Goal: Communication & Community: Ask a question

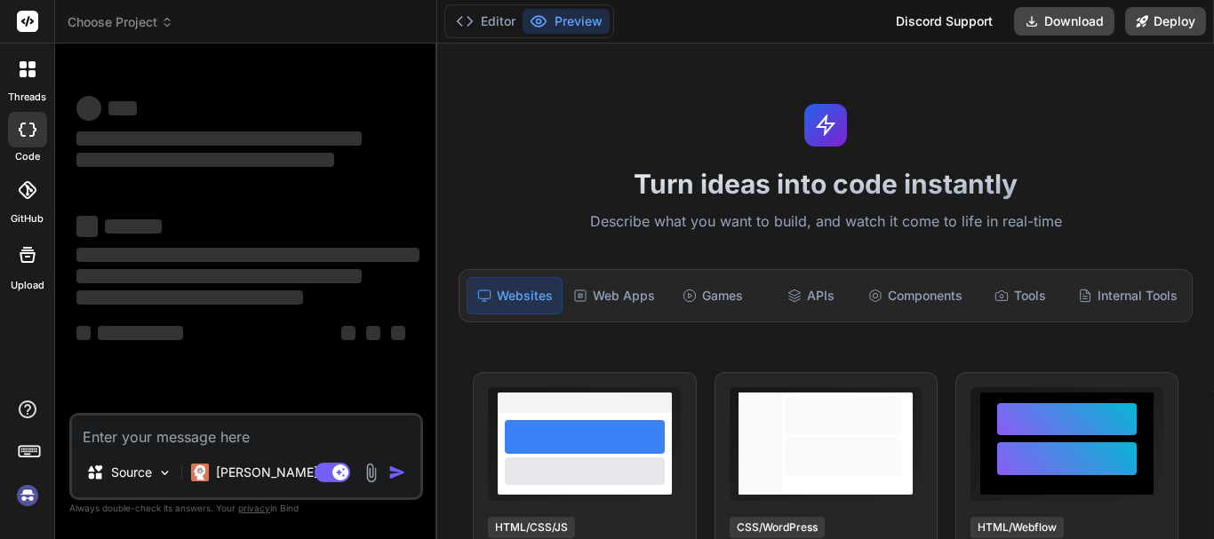
click at [191, 438] on textarea at bounding box center [246, 432] width 348 height 32
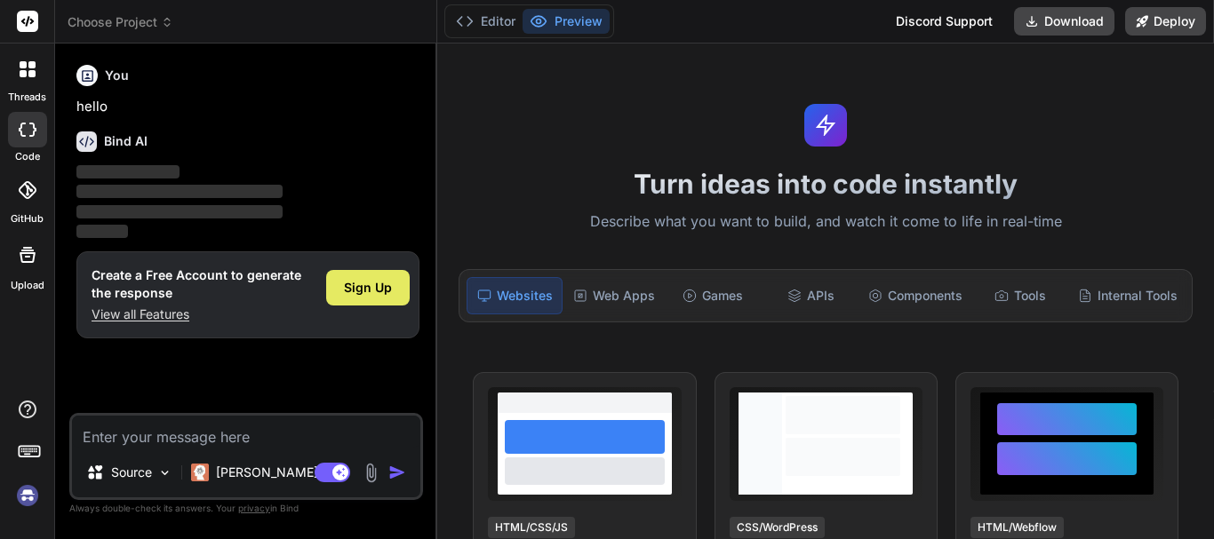
click at [362, 291] on span "Sign Up" at bounding box center [368, 288] width 48 height 18
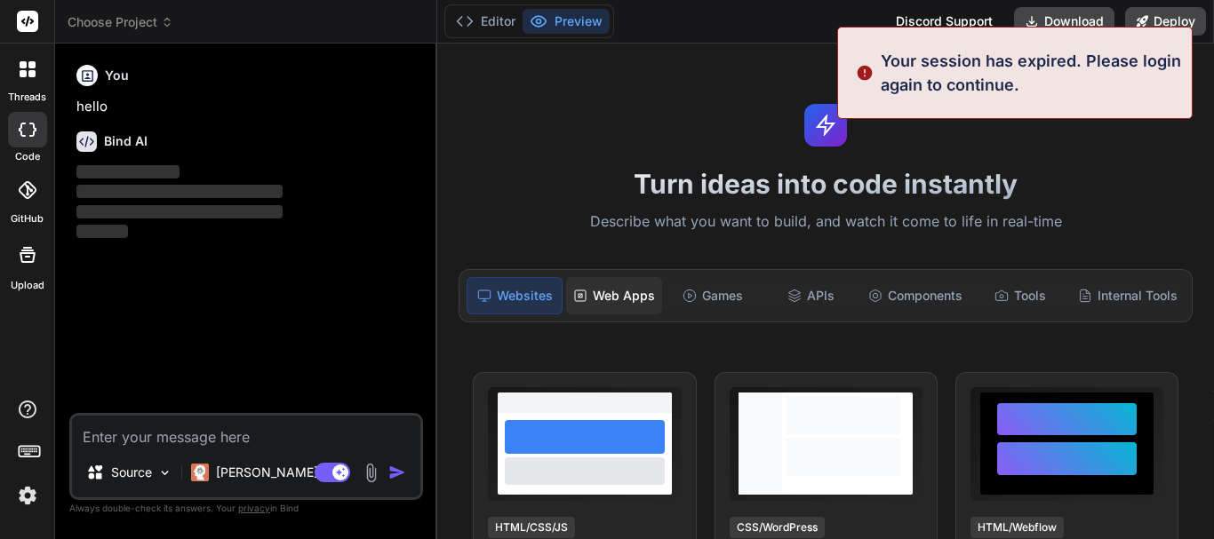
type textarea "x"
click at [609, 294] on div "Web Apps" at bounding box center [614, 295] width 96 height 37
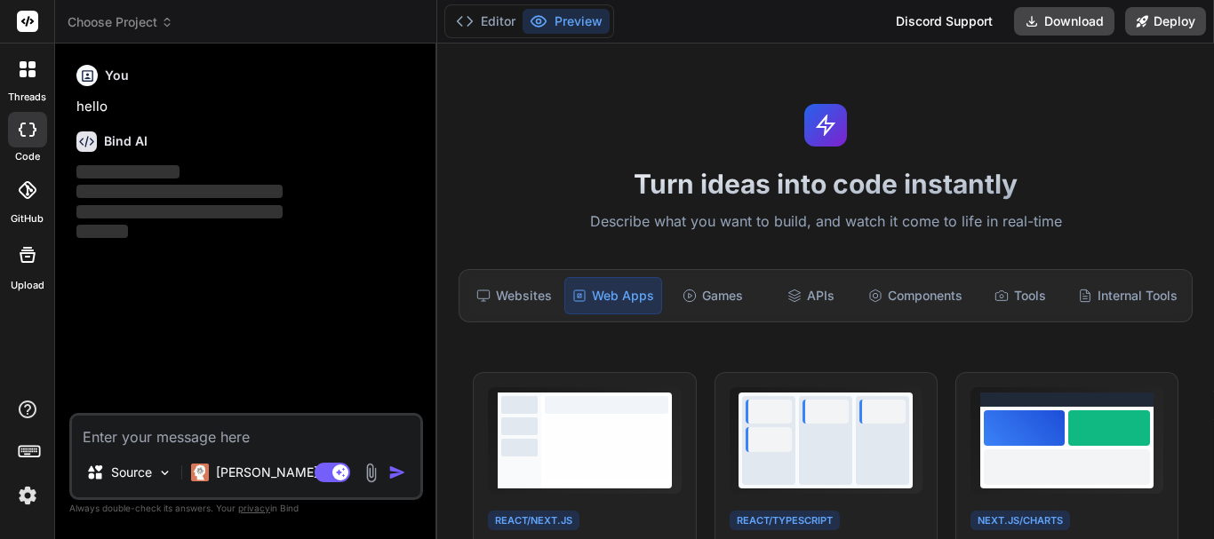
click at [174, 435] on textarea at bounding box center [246, 432] width 348 height 32
paste textarea "Loremip Dolo: Sit "AmetcOnse Adipisc": Elitsedd ei Temporincidid Utlab Etdolor …"
type textarea "Loremip Dolo: Sit "AmetcOnse Adipisc": Elitsedd ei Temporincidid Utlab Etdolor …"
type textarea "x"
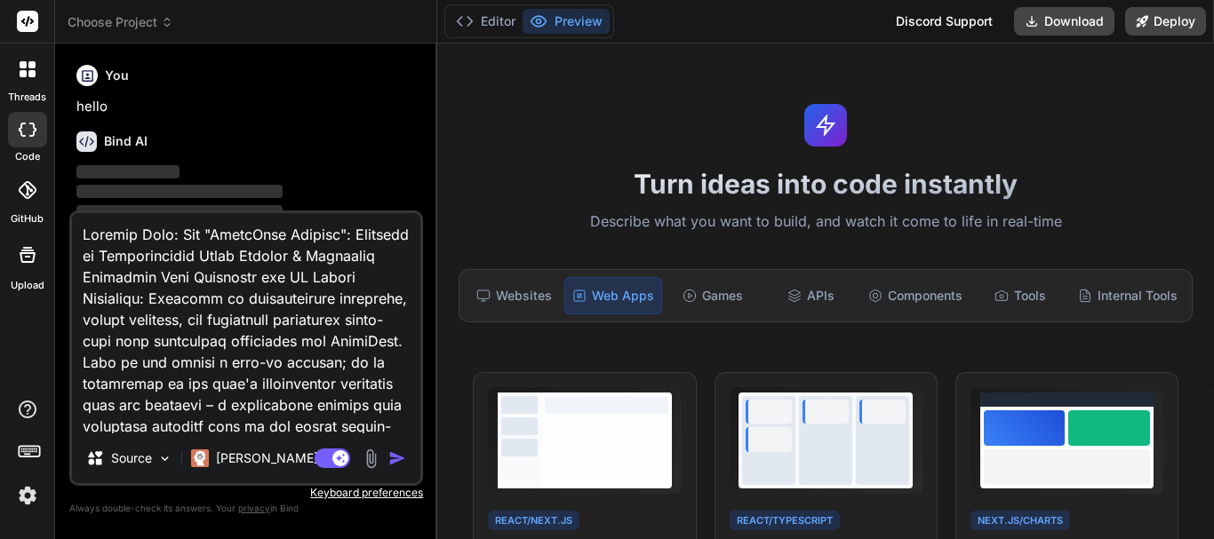
scroll to position [3904, 0]
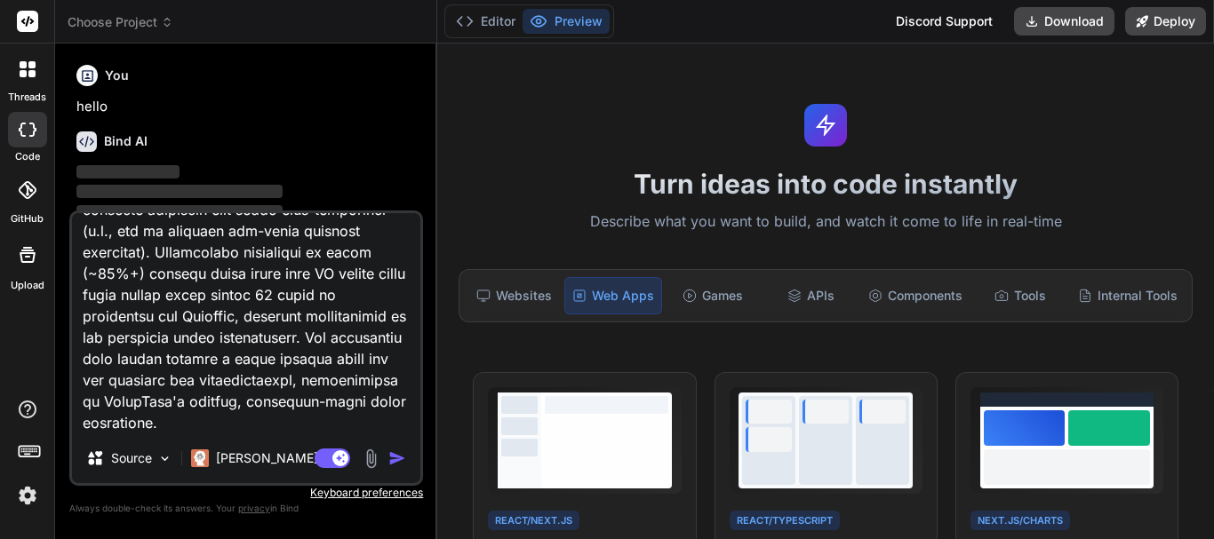
type textarea "Loremip Dolo: Sit "AmetcOnse Adipisc": Elitsedd ei Temporincidid Utlab Etdolor …"
click at [394, 458] on img "button" at bounding box center [397, 459] width 18 height 18
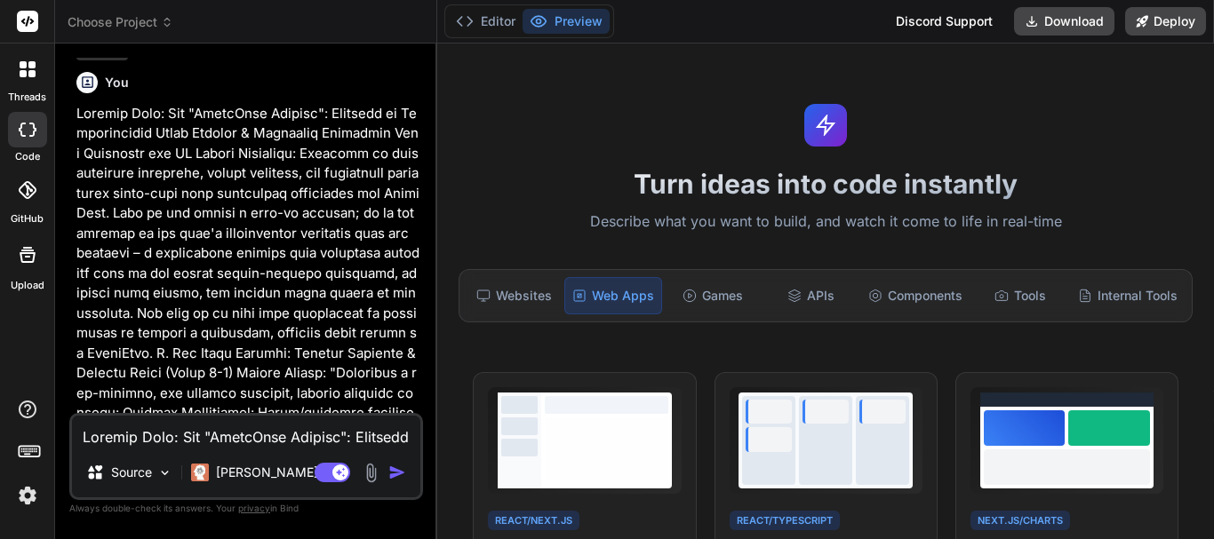
scroll to position [185, 0]
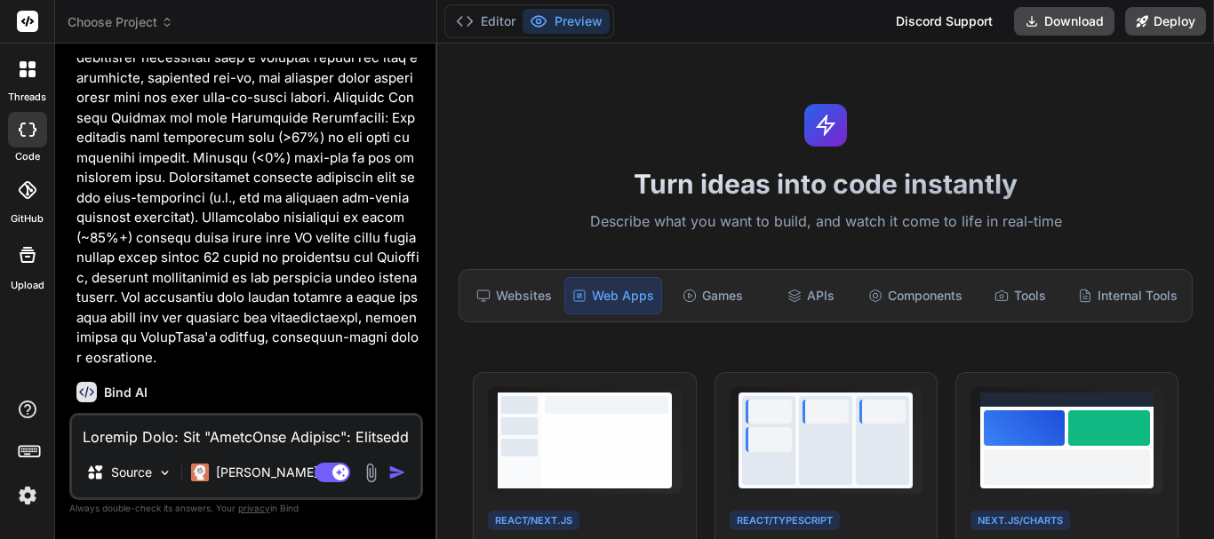
type textarea "x"
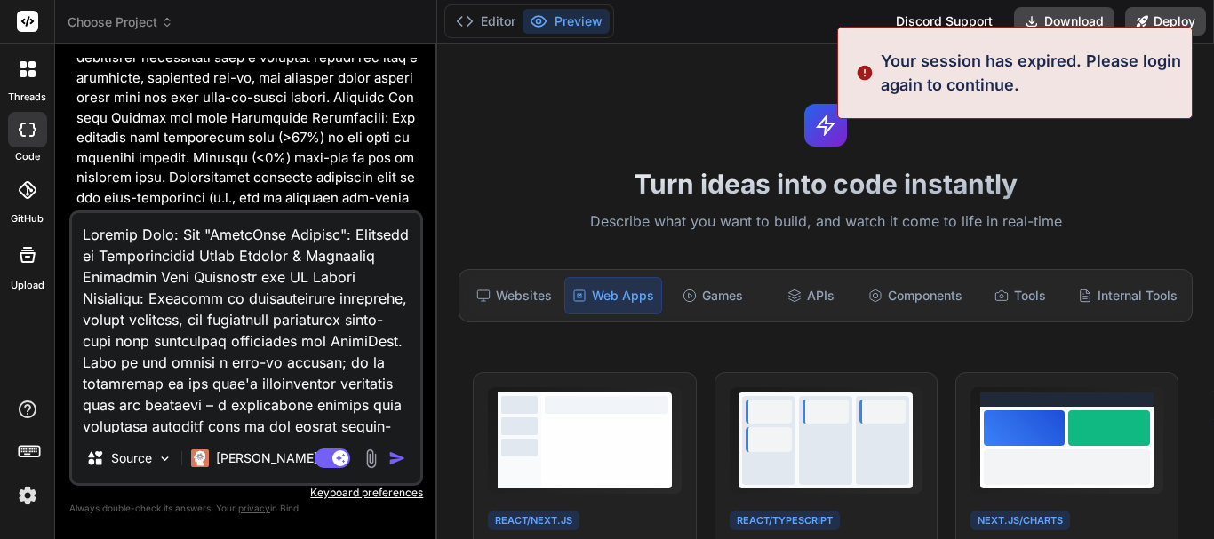
scroll to position [3214, 0]
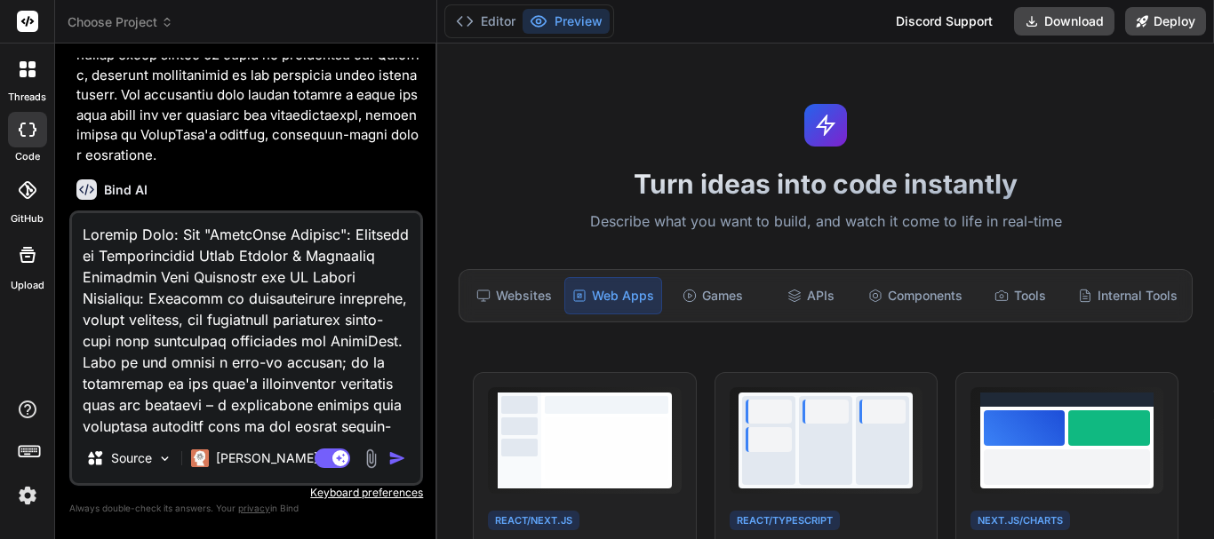
click at [26, 505] on img at bounding box center [27, 496] width 30 height 30
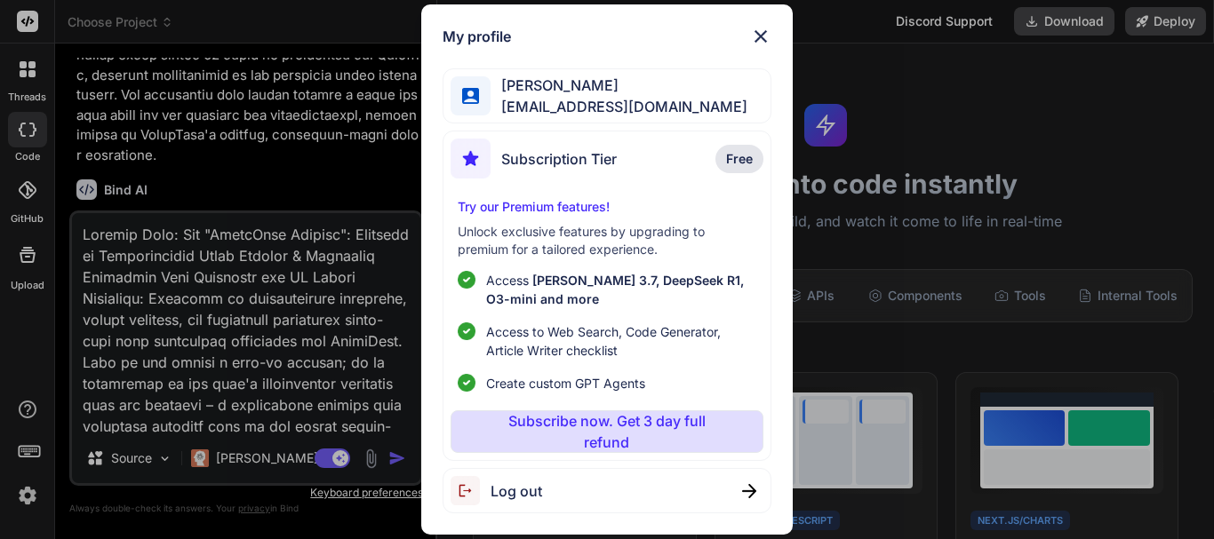
click at [26, 505] on div "My profile [PERSON_NAME] [EMAIL_ADDRESS][DOMAIN_NAME] Subscription Tier Free Tr…" at bounding box center [607, 269] width 1214 height 539
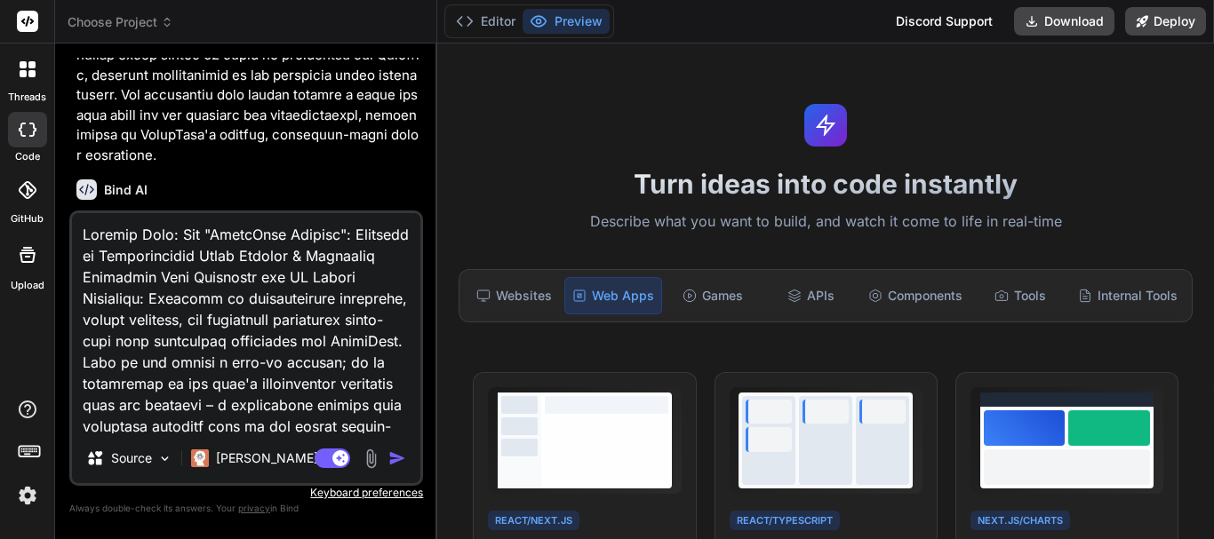
click at [346, 338] on textarea at bounding box center [246, 323] width 348 height 220
type textarea "LO. Ipsumdo si Ametcons: Adipisci eli SeddoeIusmod (Temp 6) Incidi Utlabo: "Etd…"
type textarea "x"
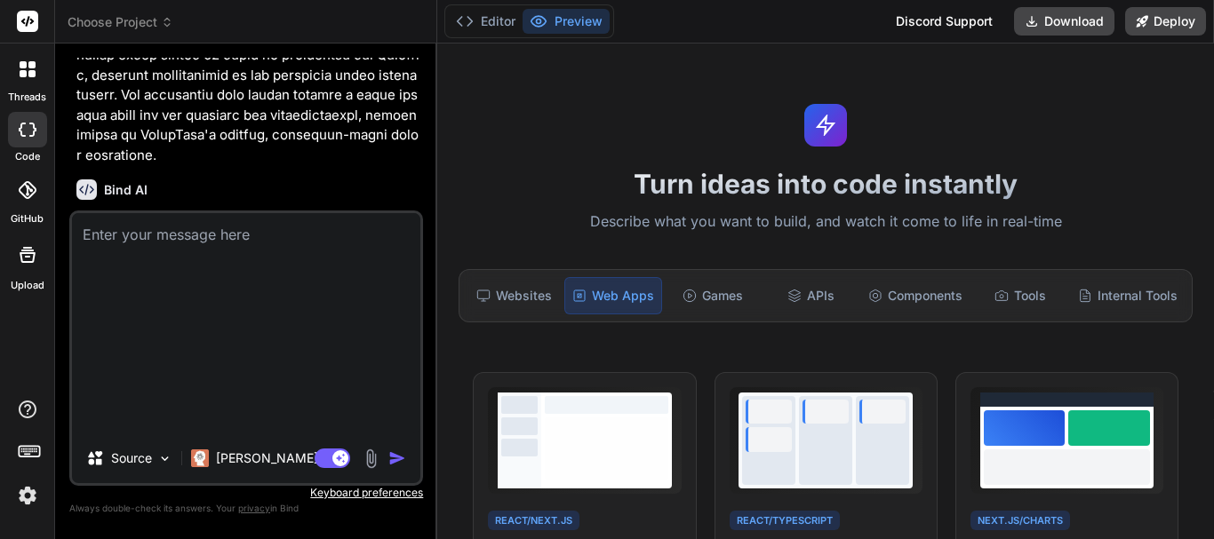
type textarea "x"
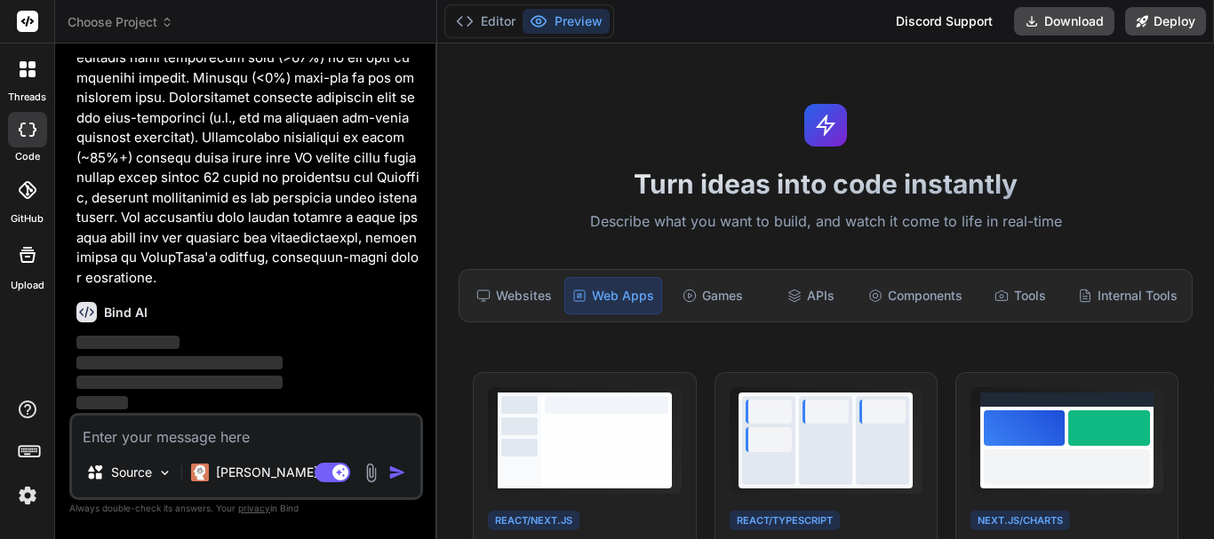
scroll to position [3012, 0]
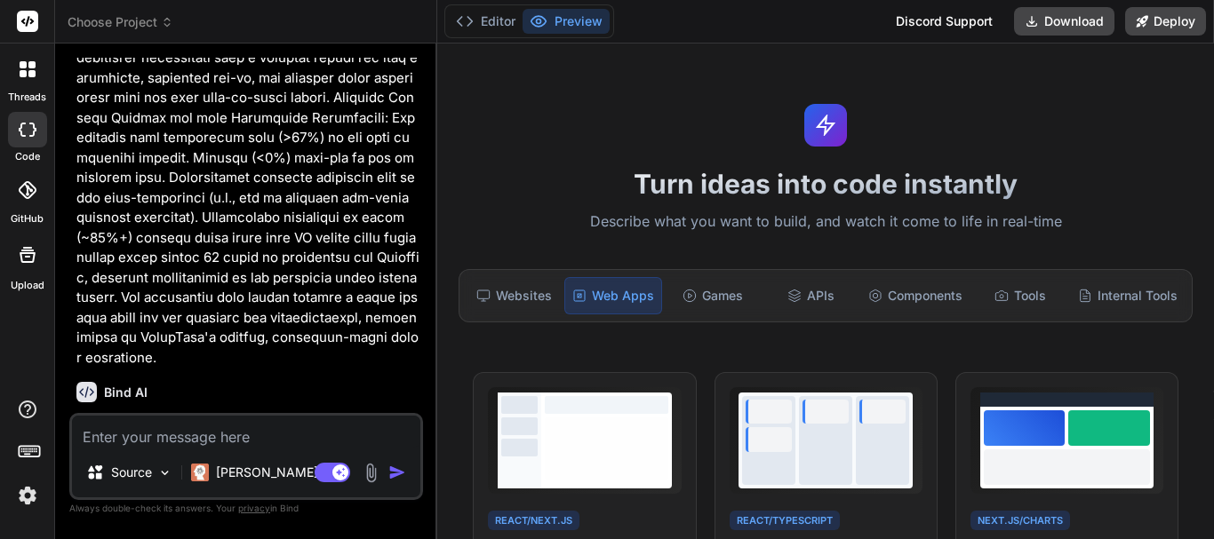
click at [318, 382] on div "Bind AI" at bounding box center [247, 392] width 343 height 20
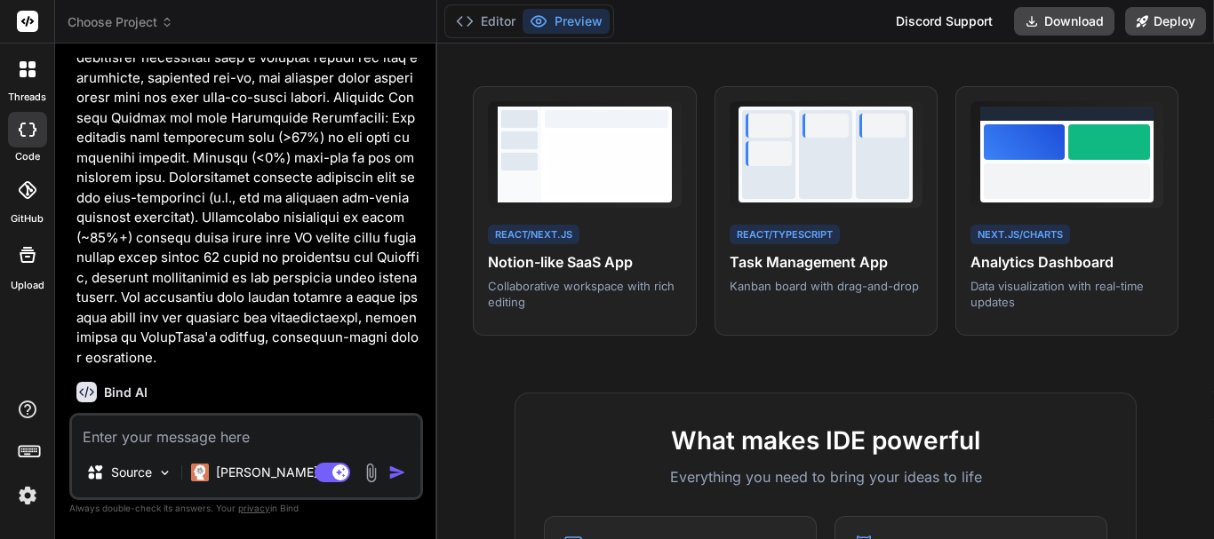
click at [129, 384] on h6 "Bind AI" at bounding box center [126, 393] width 44 height 18
copy div "Bind AI ‌"
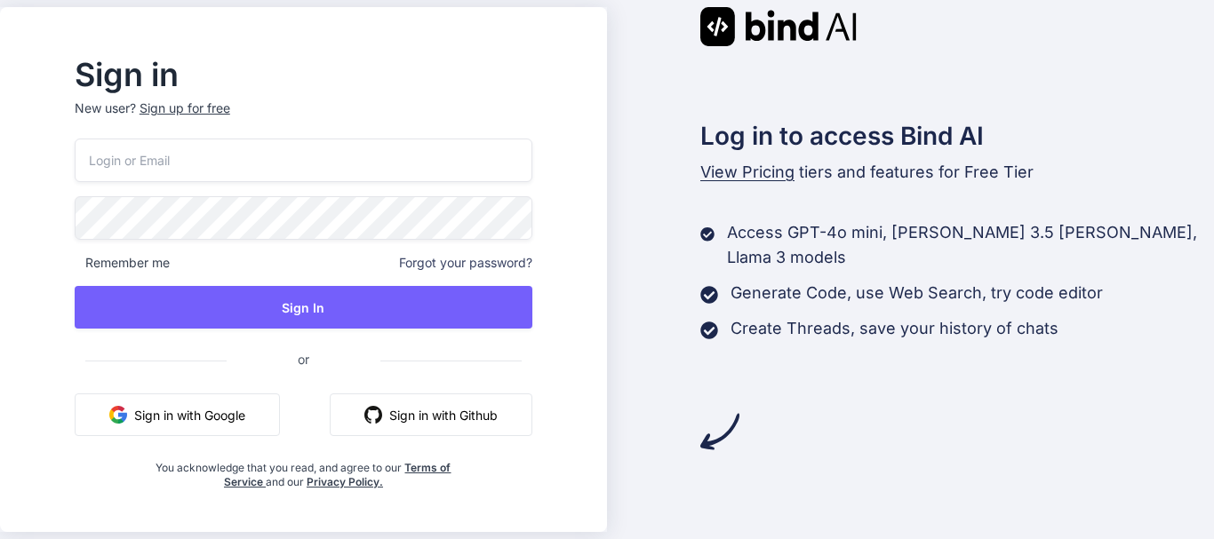
drag, startPoint x: 0, startPoint y: 0, endPoint x: 186, endPoint y: 420, distance: 459.4
click at [186, 420] on button "Sign in with Google" at bounding box center [177, 415] width 205 height 43
